Goal: Go to known website

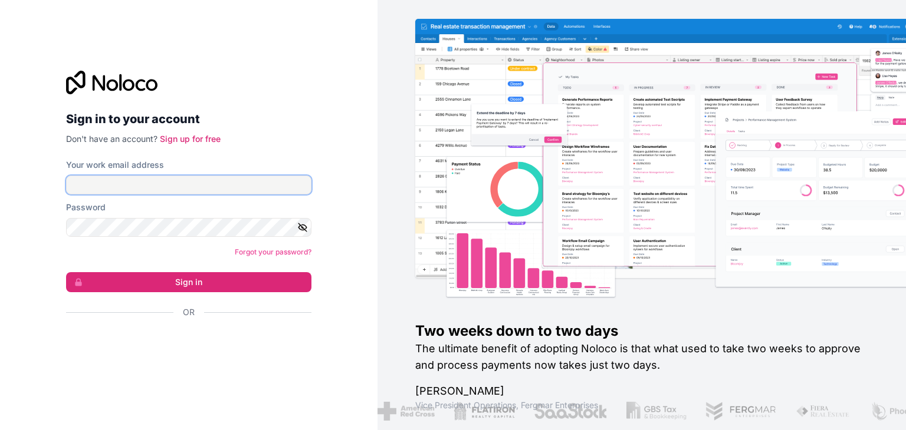
click at [237, 181] on input "Your work email address" at bounding box center [188, 185] width 245 height 19
type input "[EMAIL_ADDRESS][DOMAIN_NAME]"
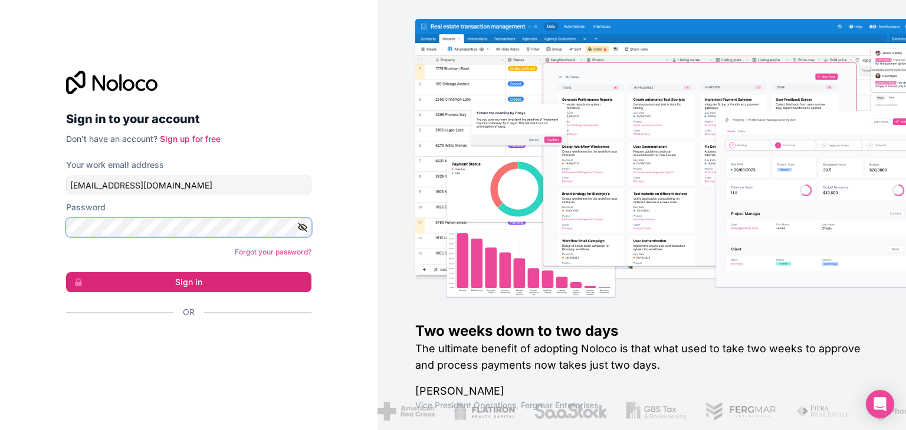
click at [66, 272] on button "Sign in" at bounding box center [188, 282] width 245 height 20
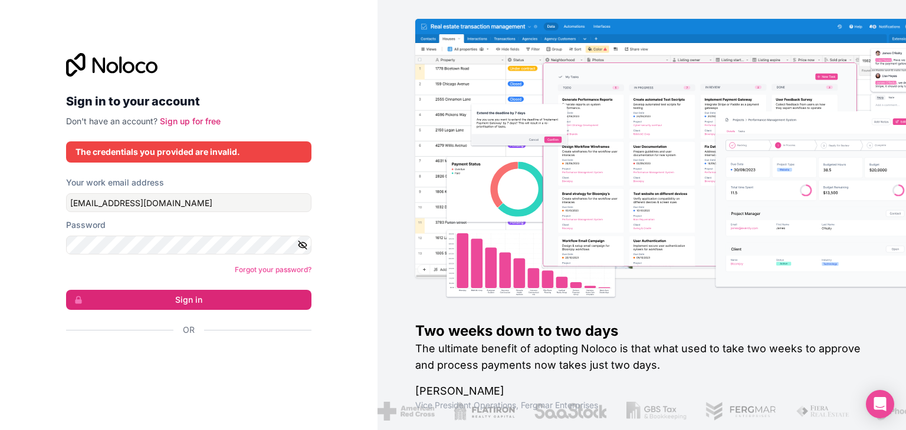
click at [301, 248] on icon "button" at bounding box center [302, 244] width 8 height 5
click at [66, 290] on button "Sign in" at bounding box center [188, 300] width 245 height 20
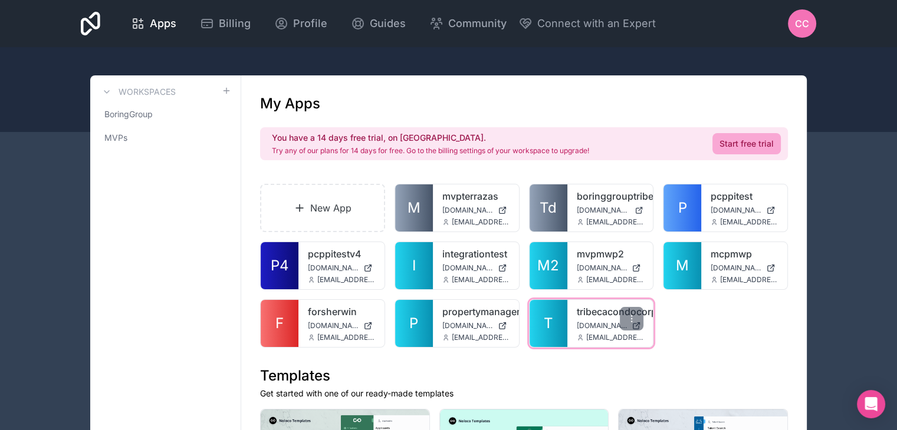
click at [544, 321] on span "T" at bounding box center [548, 323] width 9 height 19
